Goal: Task Accomplishment & Management: Complete application form

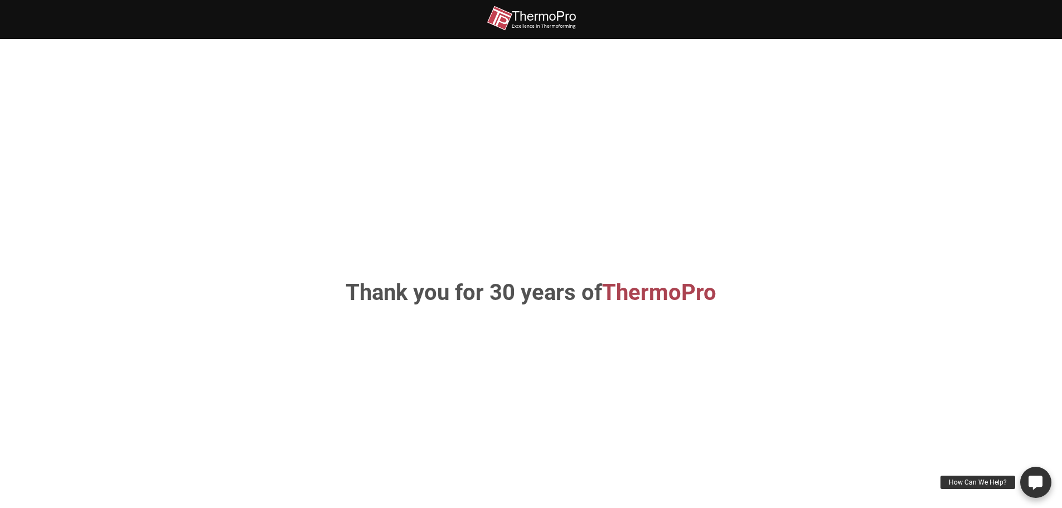
click at [1037, 482] on icon at bounding box center [1036, 482] width 14 height 14
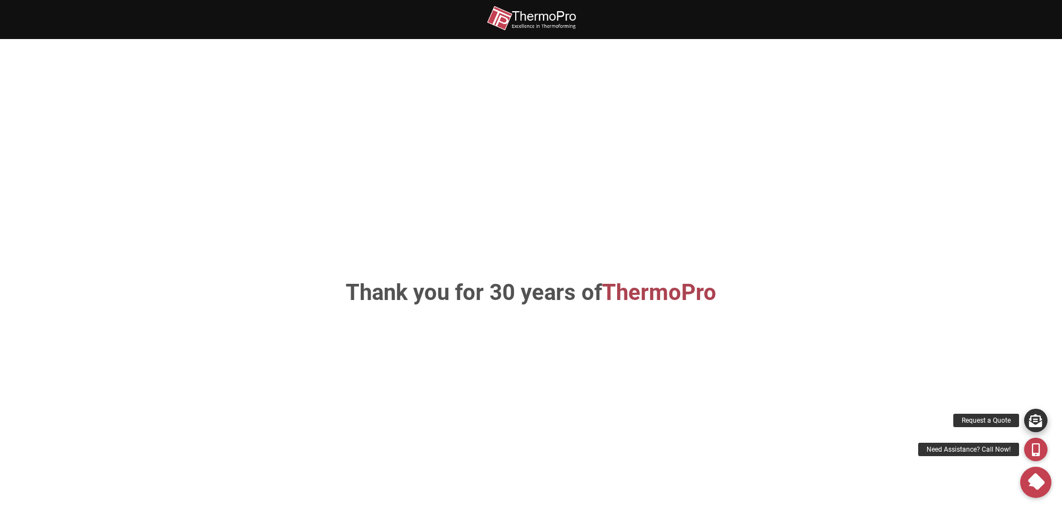
click at [1037, 425] on icon at bounding box center [1036, 420] width 13 height 13
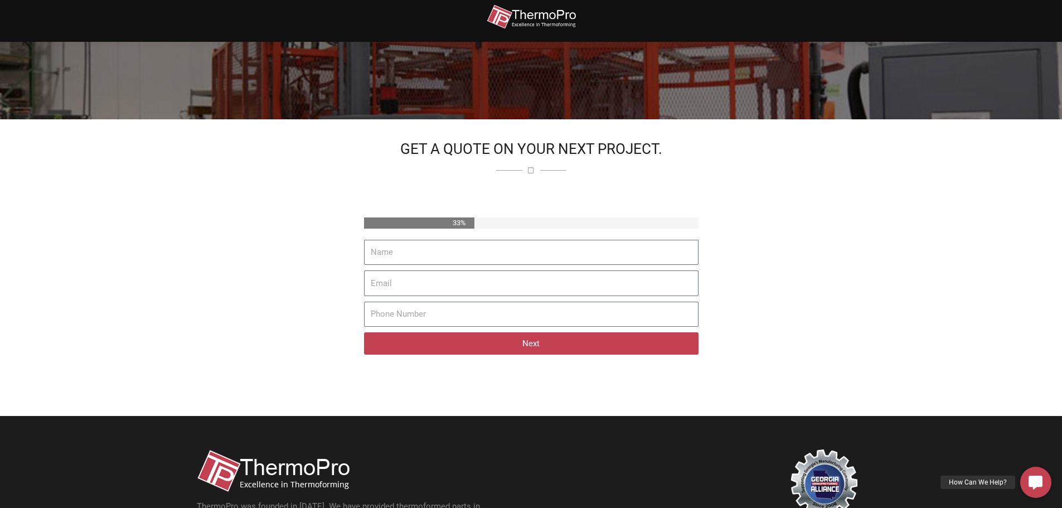
scroll to position [206, 0]
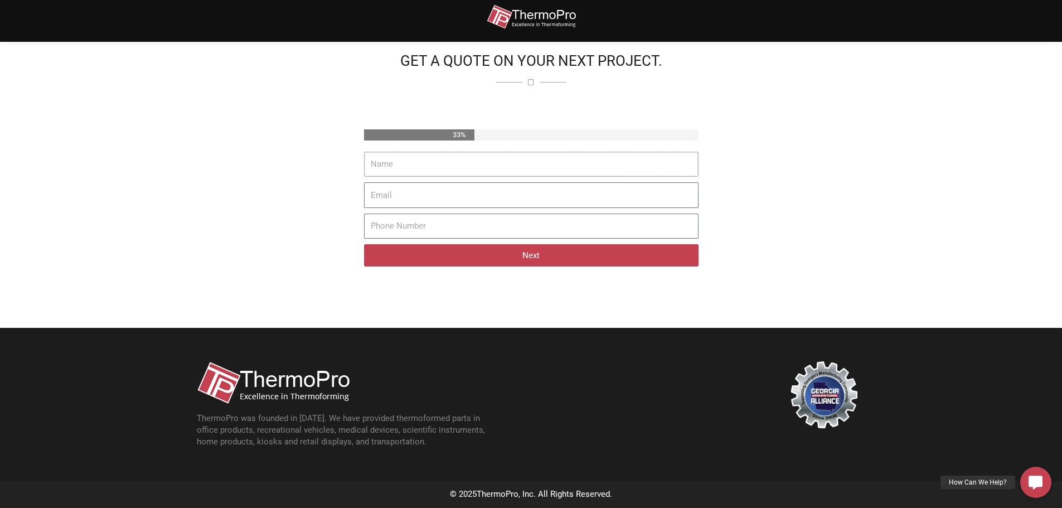
click at [478, 170] on input "Name" at bounding box center [531, 165] width 335 height 26
type input "Steven Kovar"
type input "6782363925"
click at [412, 200] on input "Email" at bounding box center [531, 195] width 335 height 26
click at [414, 195] on input "Email" at bounding box center [531, 195] width 335 height 26
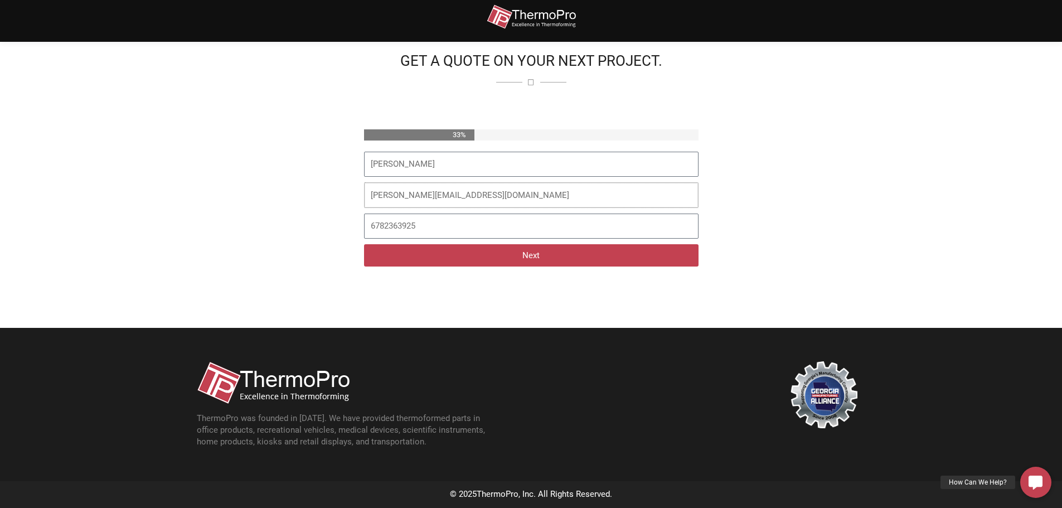
click at [390, 194] on input "steve@sliprobotics.com" at bounding box center [531, 195] width 335 height 26
type input "steven@sliprobotics.com"
click at [432, 259] on button "Next" at bounding box center [531, 255] width 335 height 22
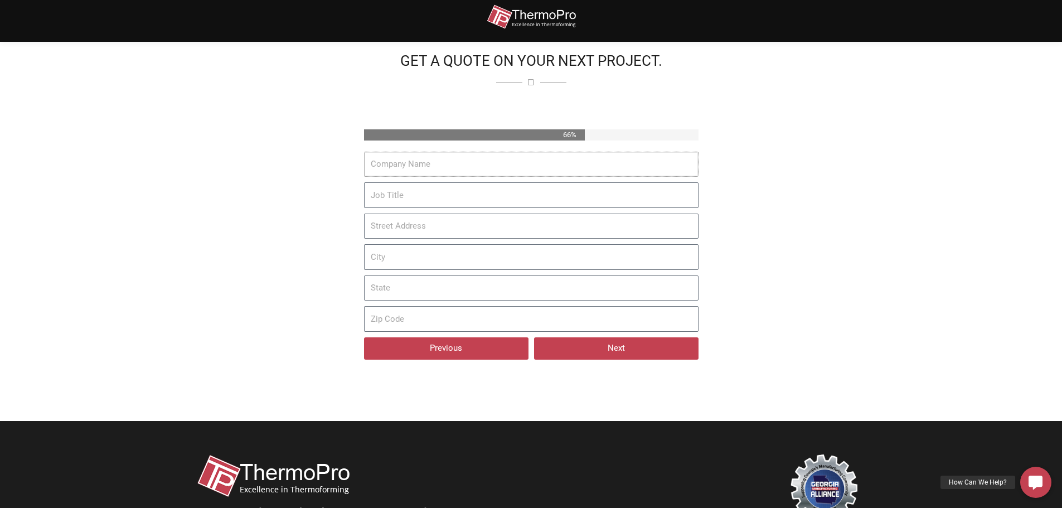
click at [393, 165] on input "Company Name" at bounding box center [531, 165] width 335 height 26
type input "Slip Robotics"
type input "1346 Oakbrook Dr"
type input "Norcross"
type input "Georgia"
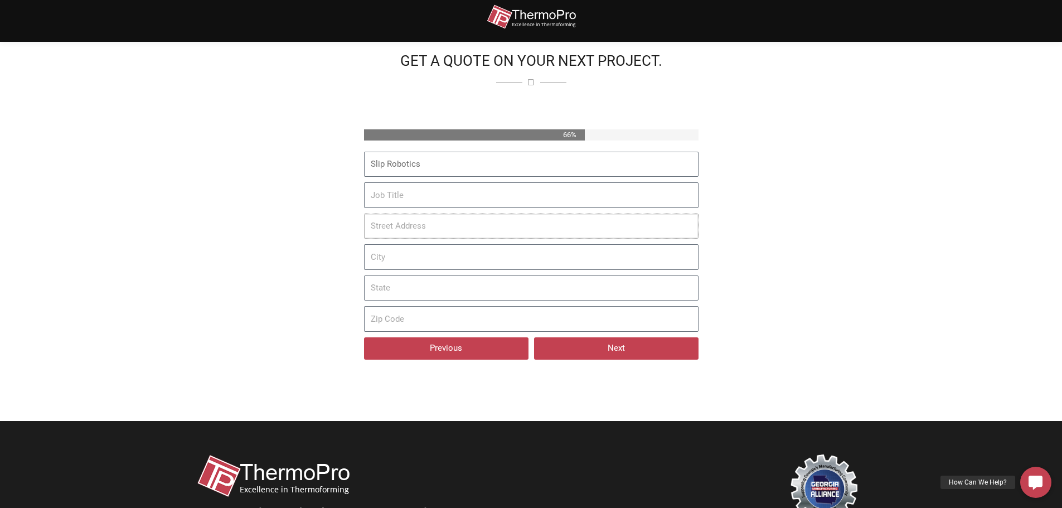
type input "30093"
click at [419, 196] on input "Job Title" at bounding box center [531, 195] width 335 height 26
type input "Product Designer & Configuration Management"
click at [464, 233] on input "1346 Oakbrook Dr" at bounding box center [531, 227] width 335 height 26
type input "1346 Oakbrook Dr Suite 175"
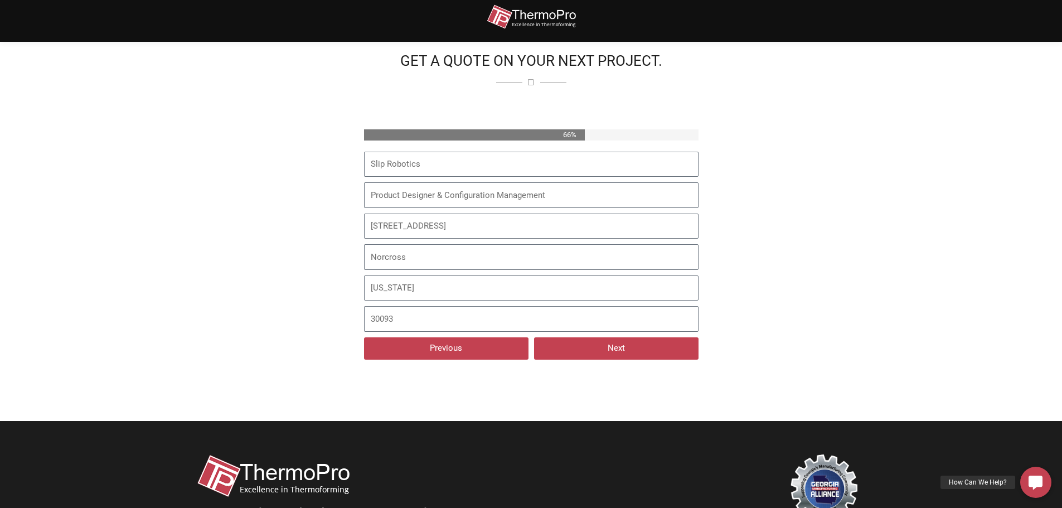
click at [645, 346] on button "Next" at bounding box center [616, 348] width 165 height 22
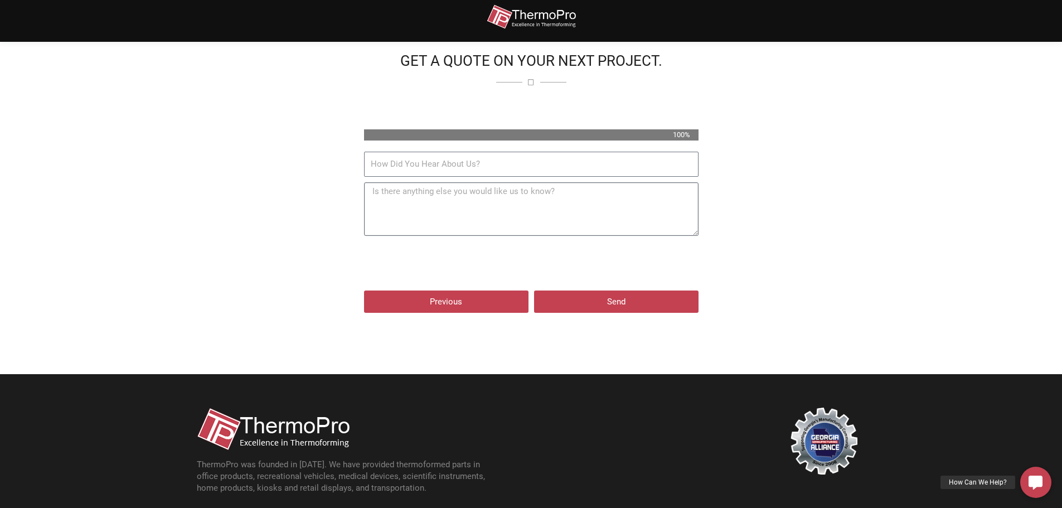
click at [571, 214] on textarea "Additional Notes" at bounding box center [531, 209] width 335 height 54
paste textarea "Our team is currently working on a prototype of a robotic trailer loader and ar…"
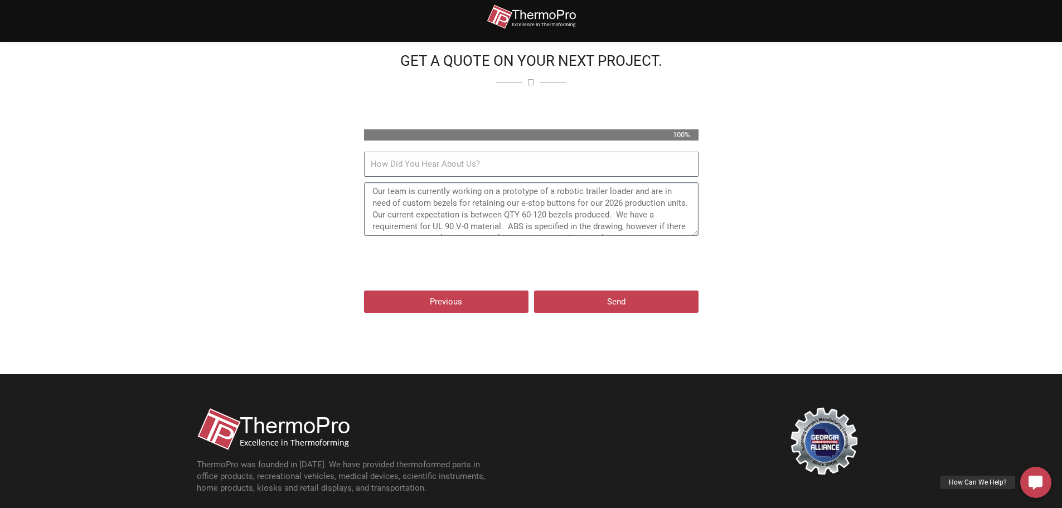
scroll to position [79, 0]
drag, startPoint x: 370, startPoint y: 195, endPoint x: 373, endPoint y: 200, distance: 6.0
click at [373, 200] on textarea "Our team is currently working on a prototype of a robotic trailer loader and ar…" at bounding box center [531, 209] width 335 height 54
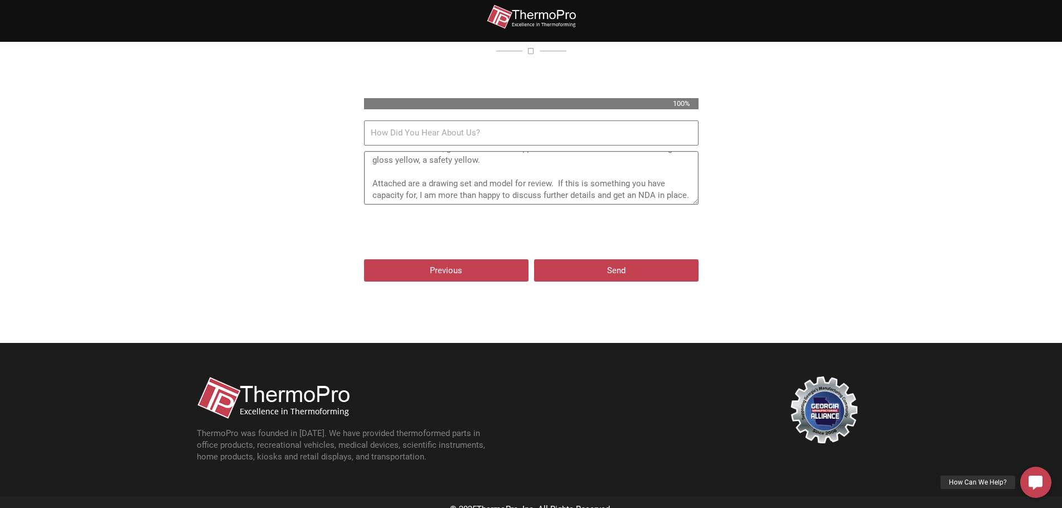
scroll to position [252, 0]
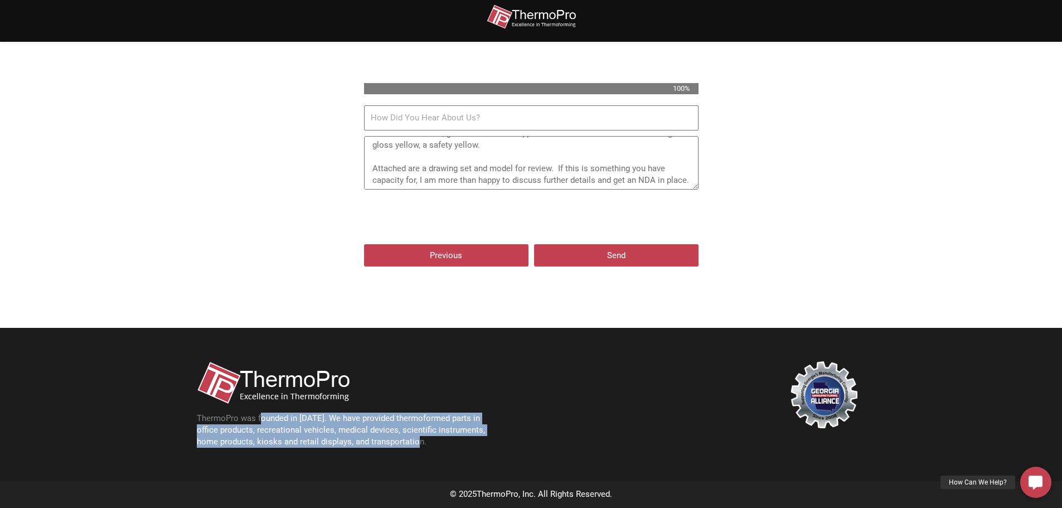
drag, startPoint x: 438, startPoint y: 439, endPoint x: 254, endPoint y: 418, distance: 185.3
click at [258, 419] on p "ThermoPro was founded in [DATE]. We have provided thermoformed parts in office …" at bounding box center [347, 430] width 301 height 35
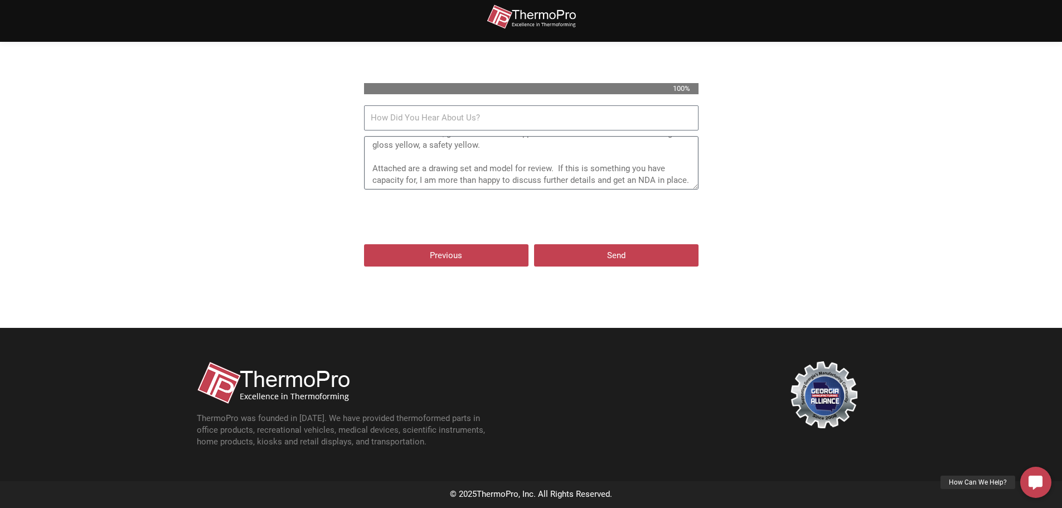
click at [424, 158] on textarea "Our team is currently working on a prototype of a robotic trailer loader and ar…" at bounding box center [531, 163] width 335 height 54
drag, startPoint x: 370, startPoint y: 149, endPoint x: 427, endPoint y: 153, distance: 56.5
click at [427, 153] on textarea "Our team is currently working on a prototype of a robotic trailer loader and ar…" at bounding box center [531, 163] width 335 height 54
type textarea "Our team is currently working on a prototype of a robotic trailer loader and ar…"
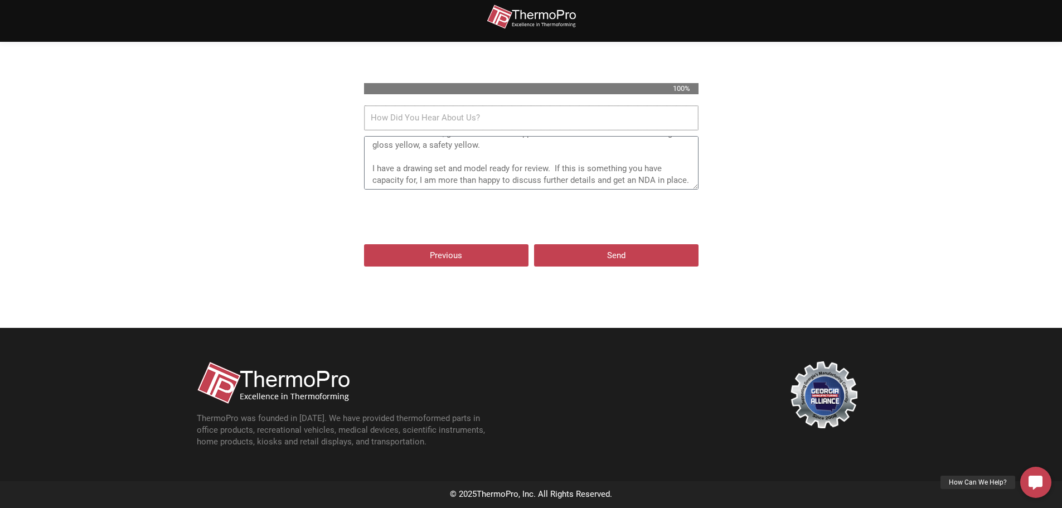
click at [393, 119] on input "How Did You Hear About Us?" at bounding box center [531, 118] width 335 height 26
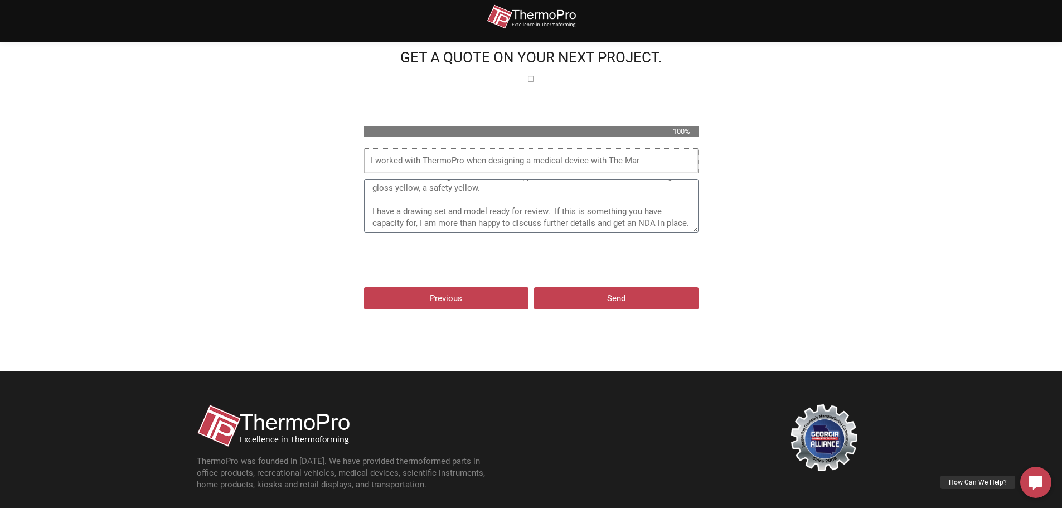
click at [665, 163] on input "I worked with ThermoPro when designing a medical device with The Mar" at bounding box center [531, 161] width 335 height 26
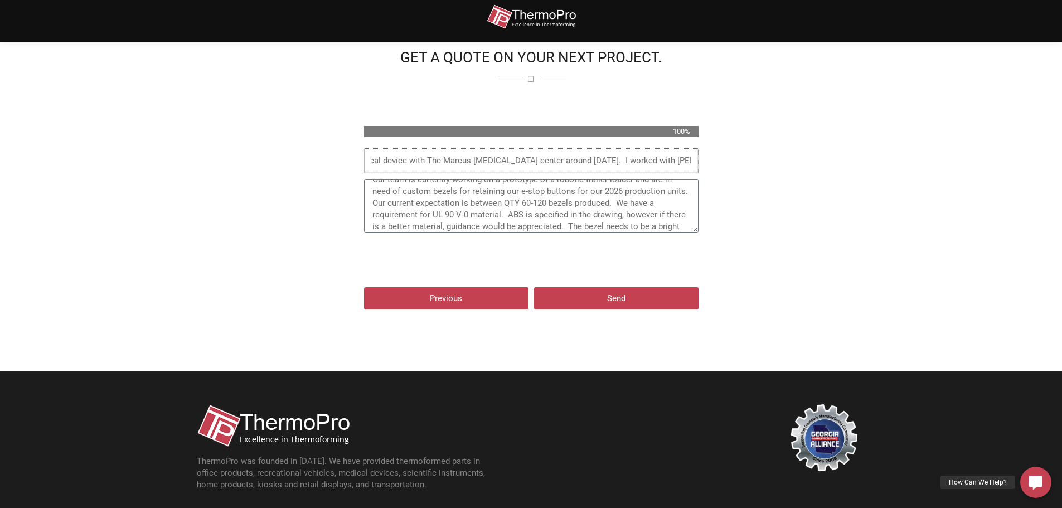
scroll to position [0, 0]
type input "I worked with ThermoPro when designing a medical device with The Marcus Autism …"
click at [604, 302] on span "Send" at bounding box center [617, 298] width 138 height 8
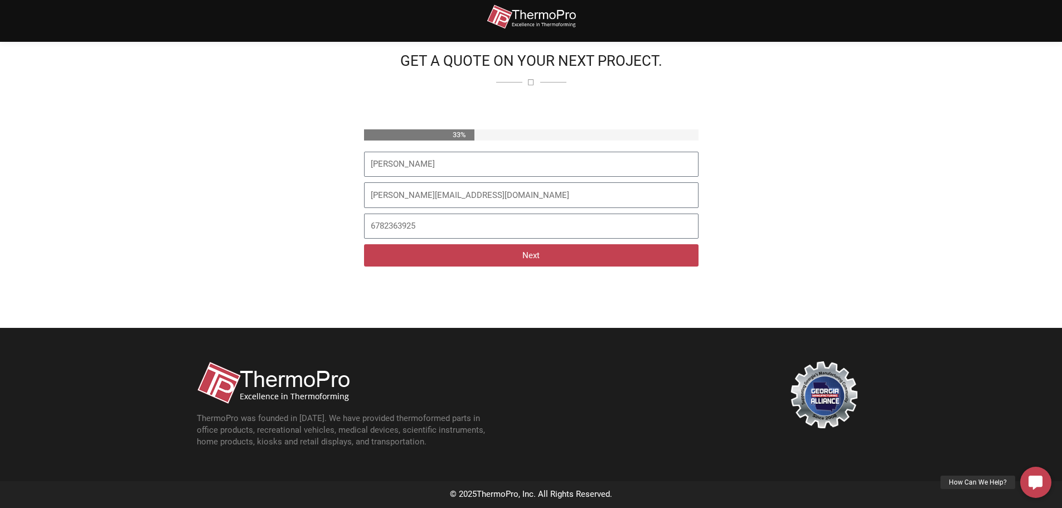
scroll to position [206, 0]
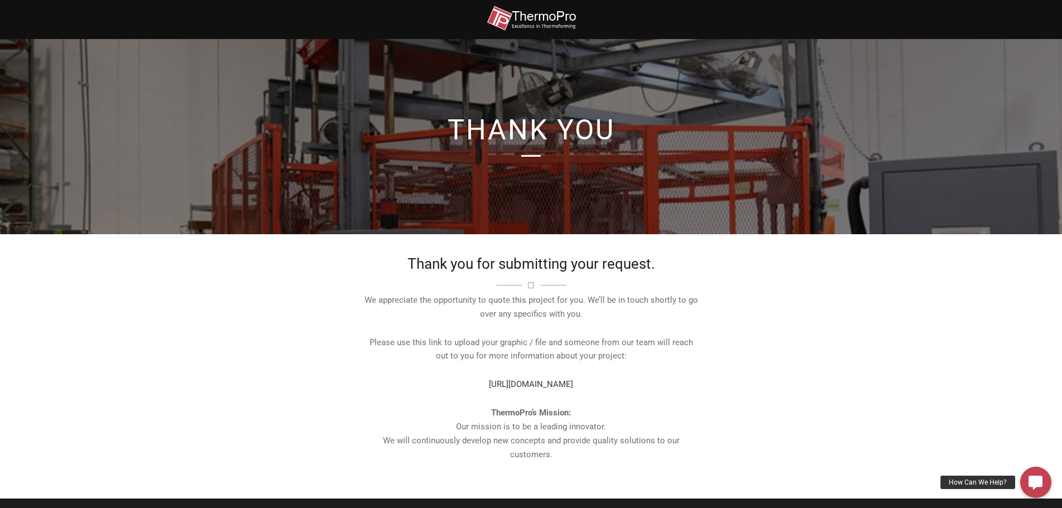
click at [573, 383] on link "https://www.dropbox.com/request/1YEGd35I5WRHZIG8bYt2" at bounding box center [531, 384] width 84 height 10
click at [529, 22] on img at bounding box center [531, 18] width 89 height 25
